Goal: Information Seeking & Learning: Find contact information

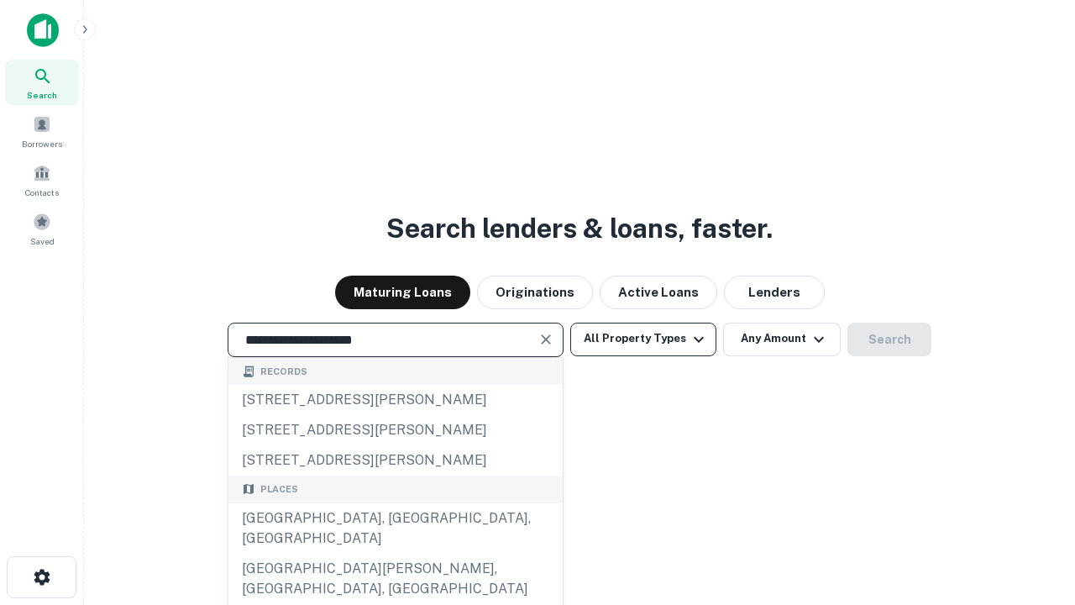
type input "**********"
click at [644, 339] on button "All Property Types" at bounding box center [643, 340] width 146 height 34
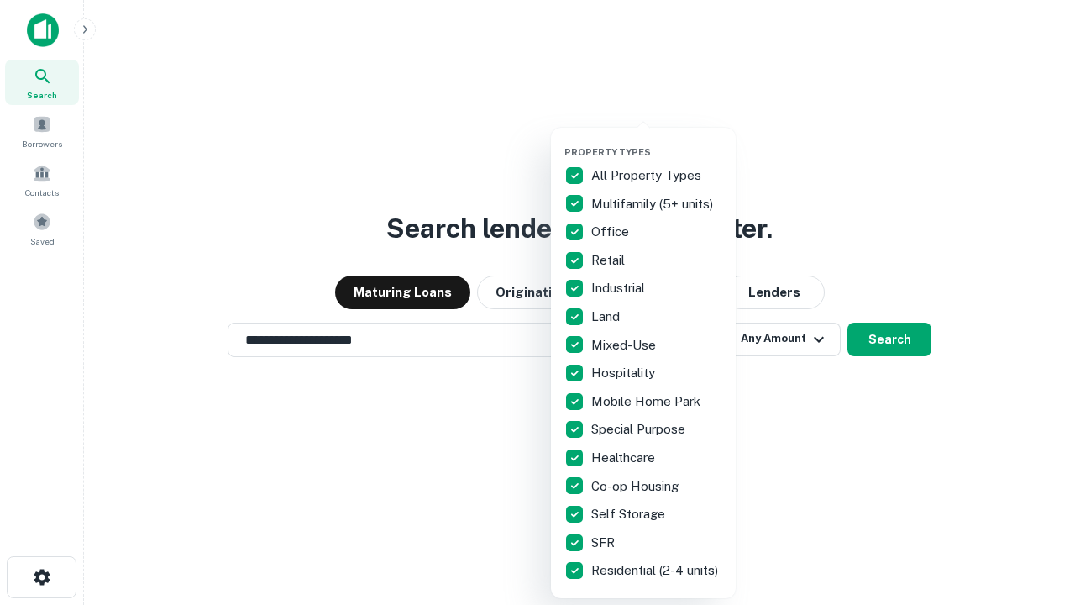
click at [657, 141] on button "button" at bounding box center [657, 141] width 185 height 1
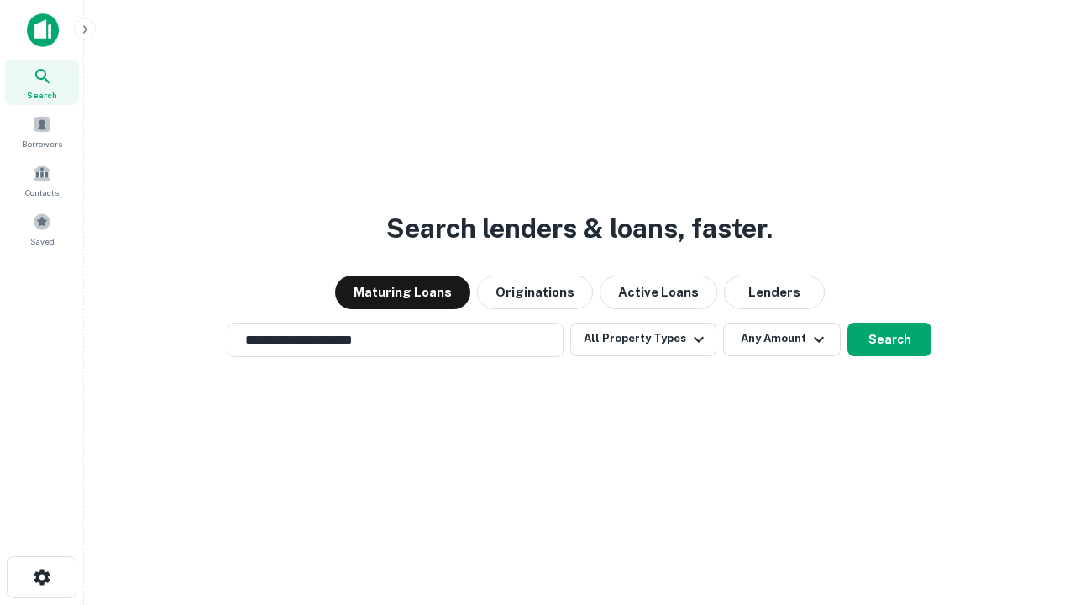
scroll to position [26, 0]
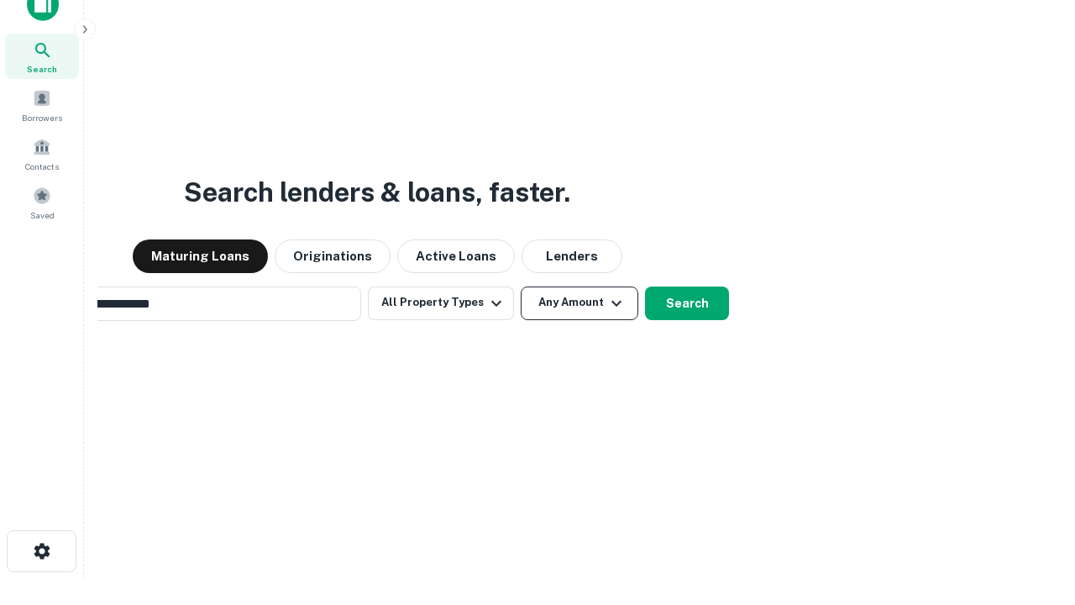
click at [521, 286] on button "Any Amount" at bounding box center [580, 303] width 118 height 34
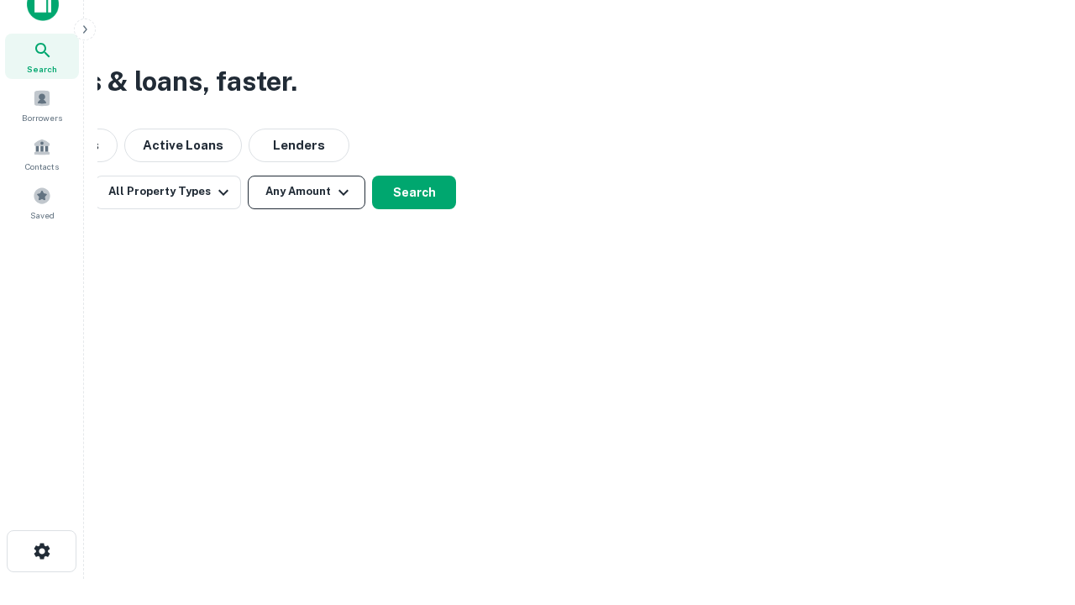
scroll to position [27, 0]
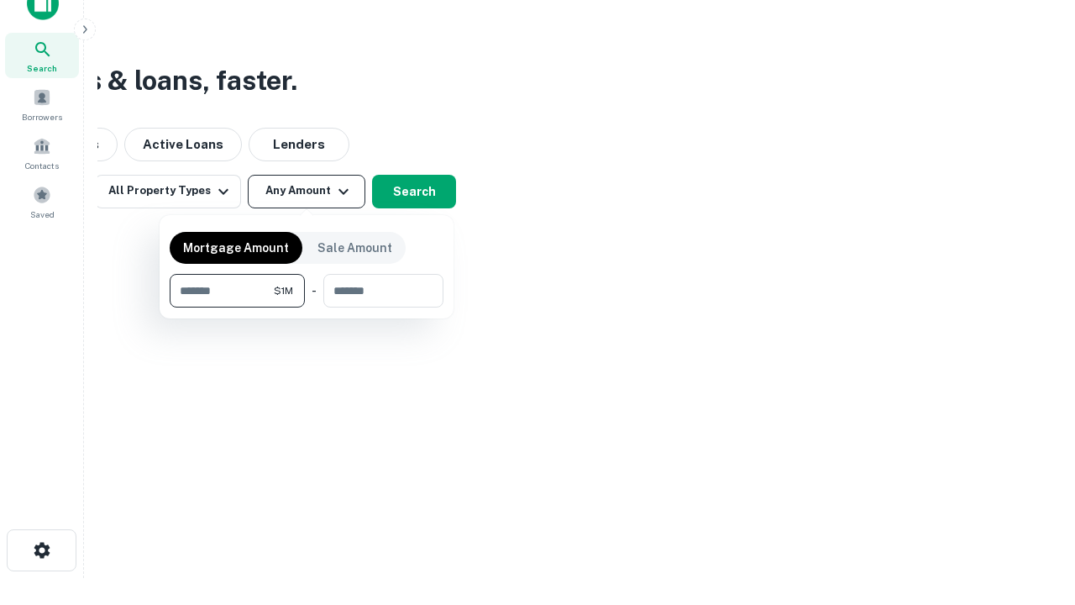
type input "*******"
click at [307, 307] on button "button" at bounding box center [307, 307] width 274 height 1
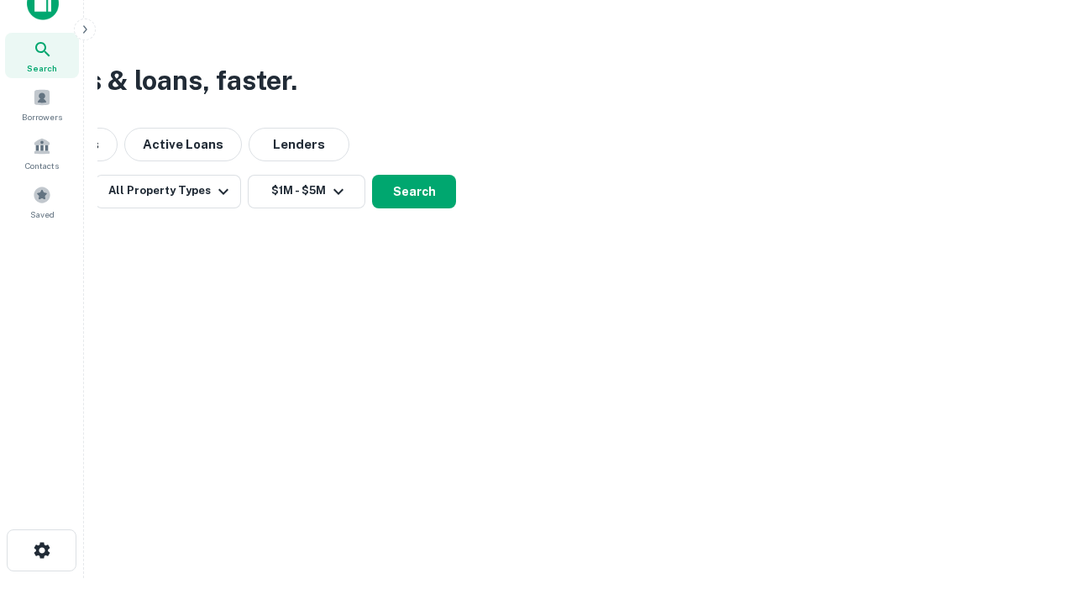
scroll to position [10, 310]
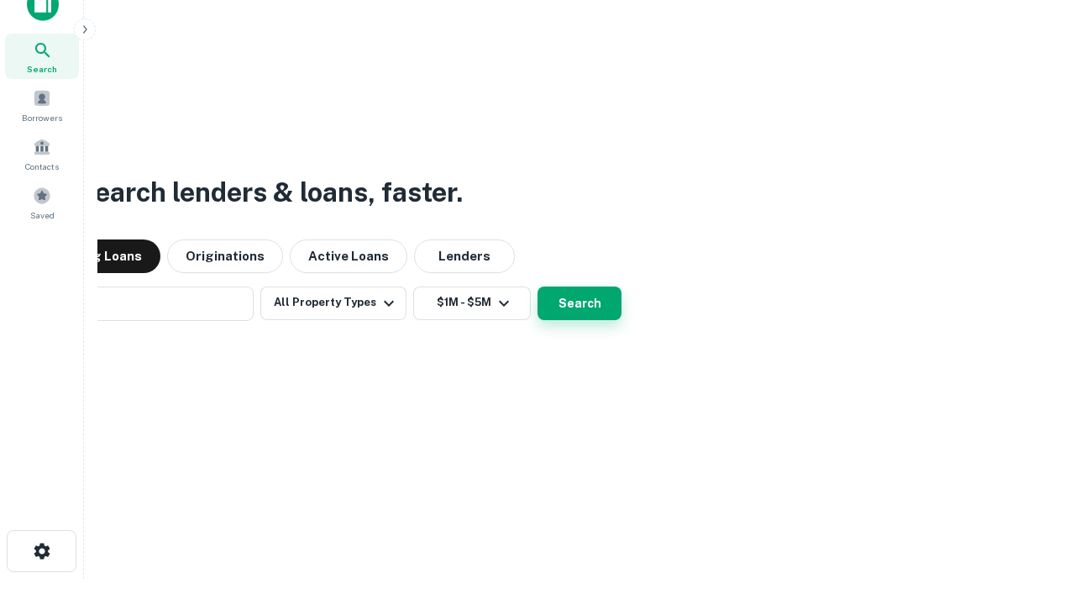
click at [538, 286] on button "Search" at bounding box center [580, 303] width 84 height 34
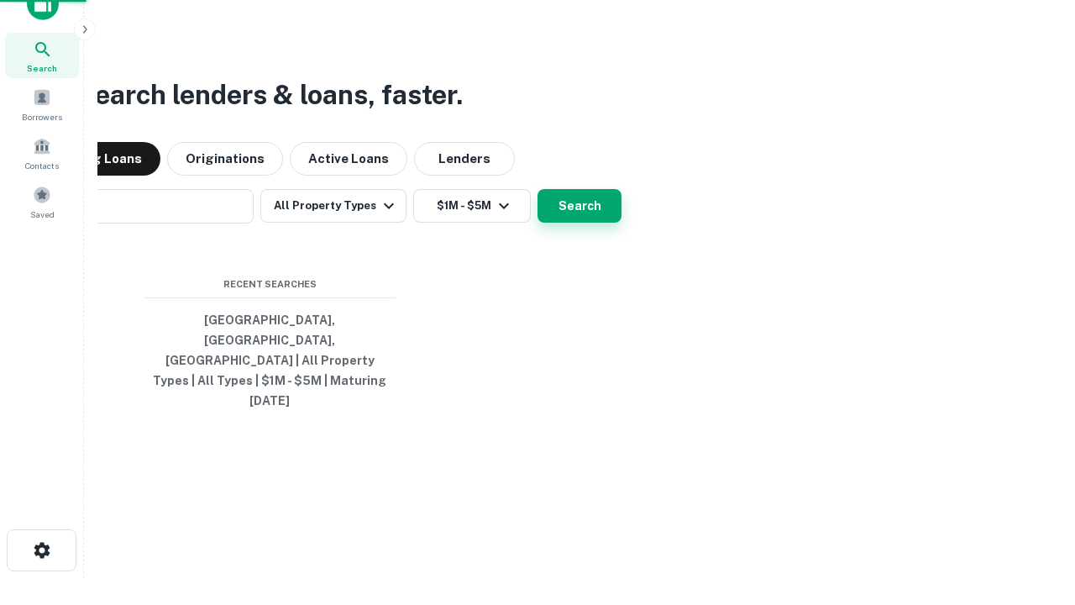
scroll to position [45, 475]
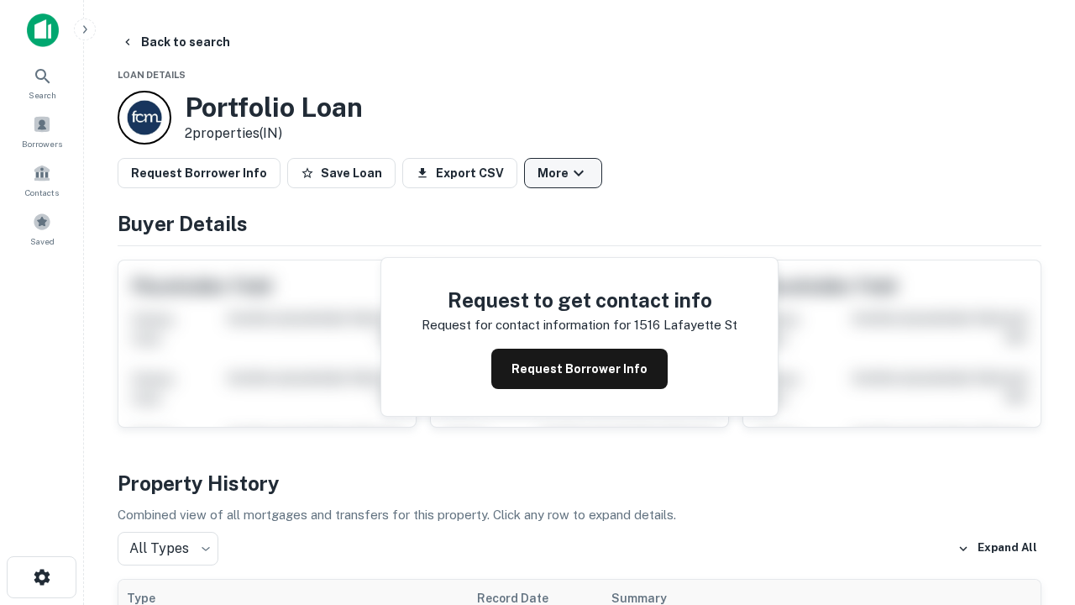
click at [563, 173] on button "More" at bounding box center [563, 173] width 78 height 30
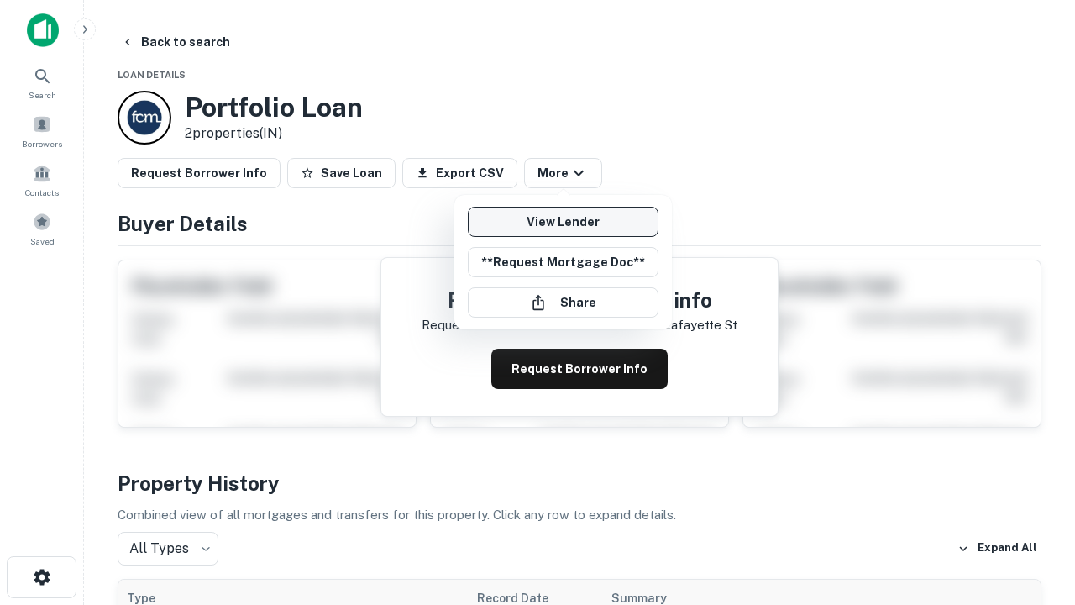
click at [563, 222] on link "View Lender" at bounding box center [563, 222] width 191 height 30
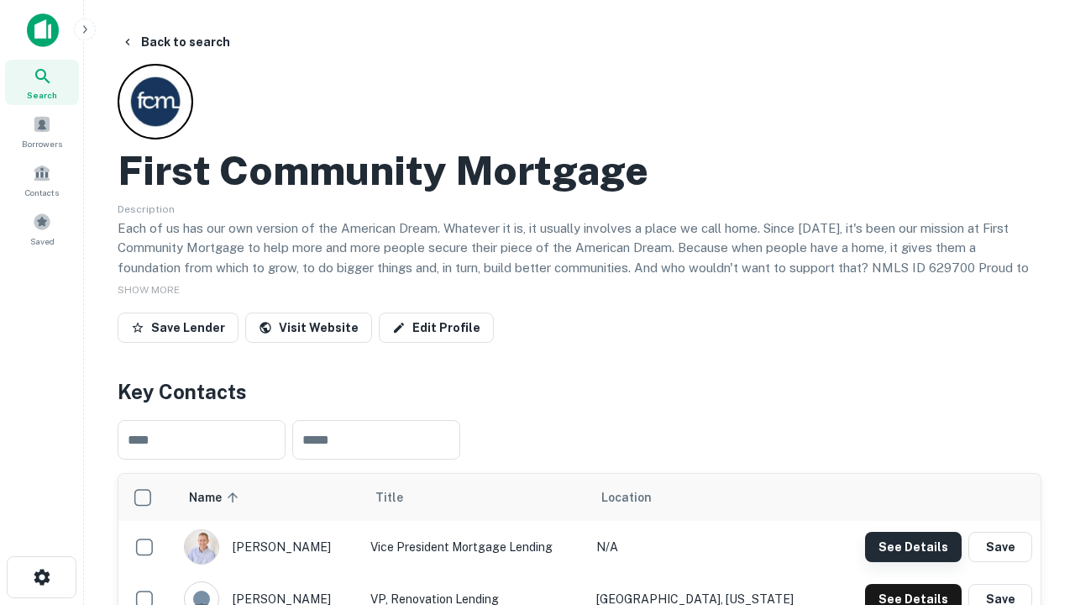
click at [913, 546] on button "See Details" at bounding box center [913, 547] width 97 height 30
click at [41, 577] on icon "button" at bounding box center [42, 577] width 20 height 20
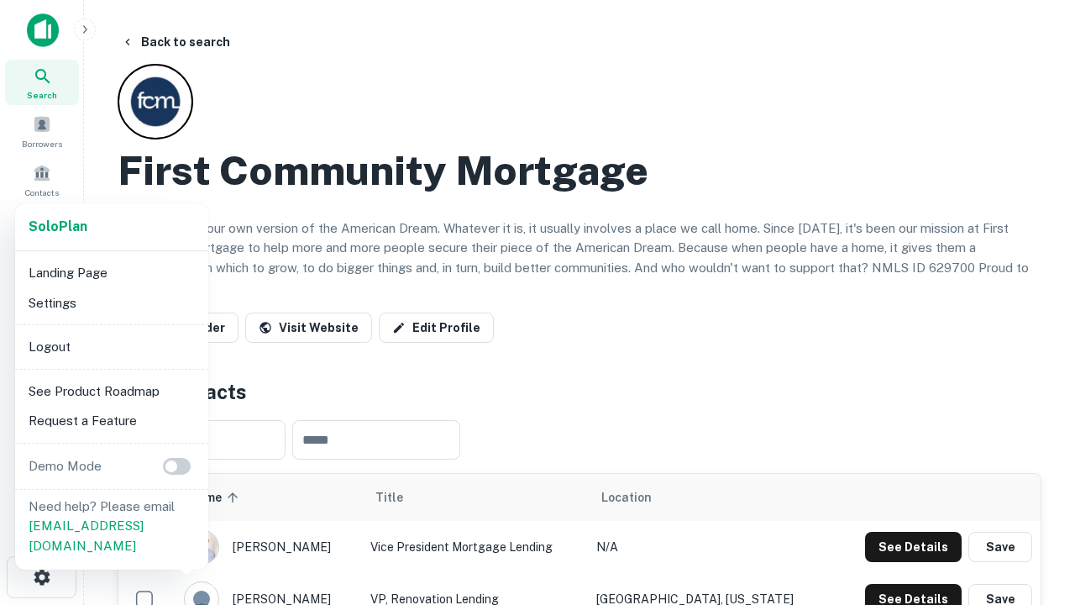
click at [111, 346] on li "Logout" at bounding box center [112, 347] width 180 height 30
